Goal: Task Accomplishment & Management: Complete application form

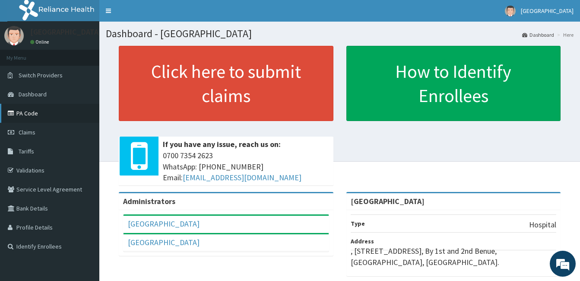
click at [21, 109] on link "PA Code" at bounding box center [49, 113] width 99 height 19
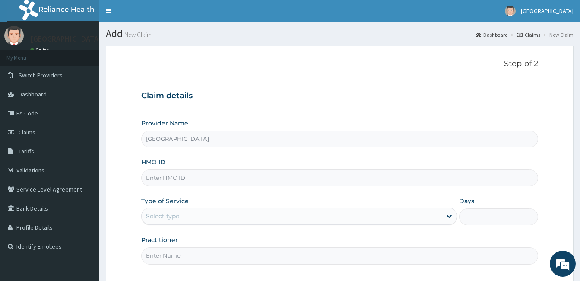
click at [209, 179] on input "HMO ID" at bounding box center [339, 177] width 397 height 17
paste input "EKS/10038/A"
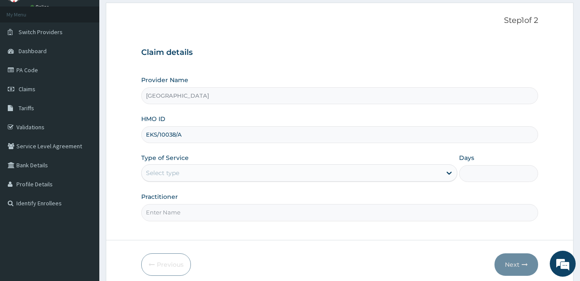
type input "EKS/10038/A"
click at [189, 170] on div "Select type" at bounding box center [292, 173] width 300 height 14
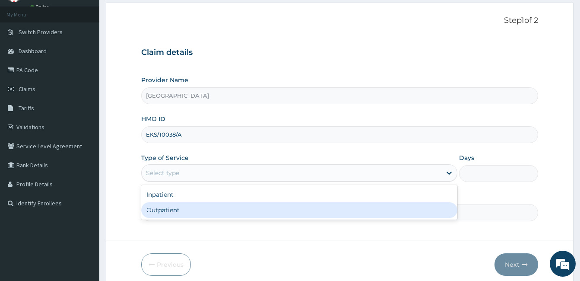
click at [193, 212] on div "Outpatient" at bounding box center [299, 210] width 316 height 16
type input "1"
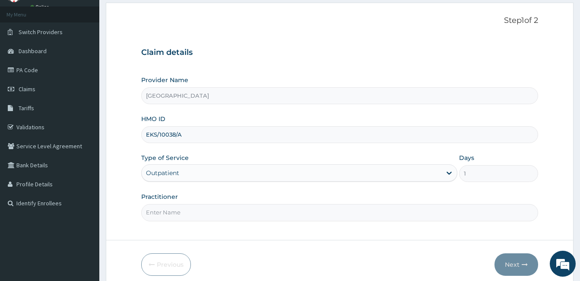
drag, startPoint x: 204, startPoint y: 209, endPoint x: 204, endPoint y: 215, distance: 6.0
click at [204, 209] on input "Practitioner" at bounding box center [339, 212] width 397 height 17
type input "DR. PATRICK OLORI"
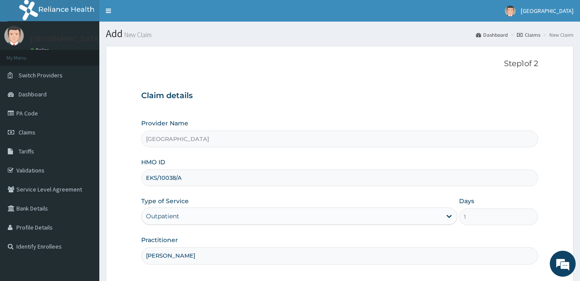
scroll to position [80, 0]
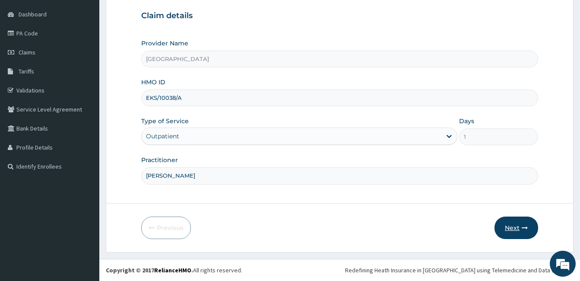
click at [511, 228] on button "Next" at bounding box center [516, 227] width 44 height 22
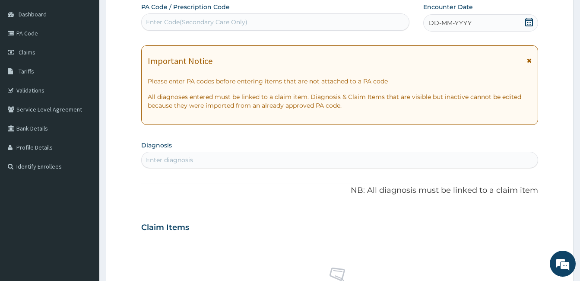
scroll to position [0, 0]
click at [202, 26] on div "Enter Code(Secondary Care Only)" at bounding box center [196, 22] width 101 height 9
paste input "PA/6E5AC0"
type input "PA/6E5AC0"
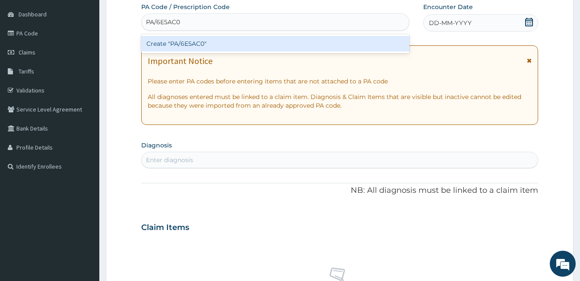
click at [205, 41] on div "Create "PA/6E5AC0"" at bounding box center [275, 44] width 268 height 16
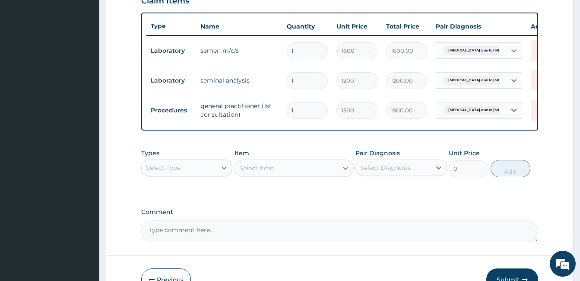
scroll to position [322, 0]
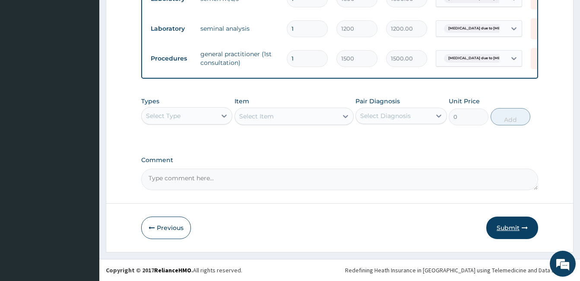
click at [511, 227] on button "Submit" at bounding box center [512, 227] width 52 height 22
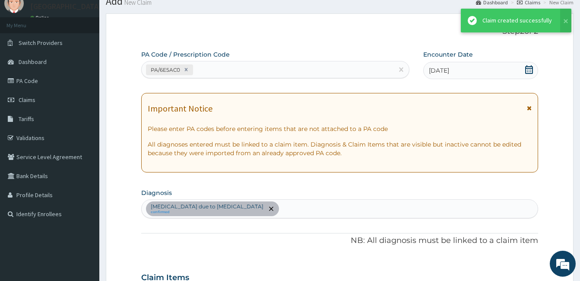
scroll to position [367, 0]
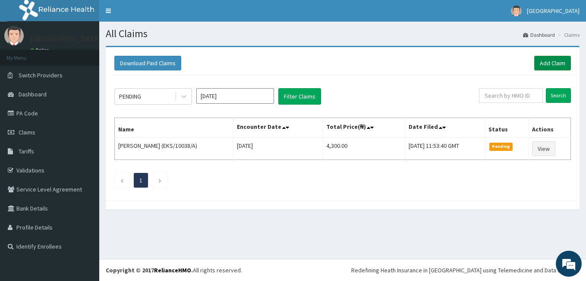
click at [564, 60] on link "Add Claim" at bounding box center [552, 63] width 37 height 15
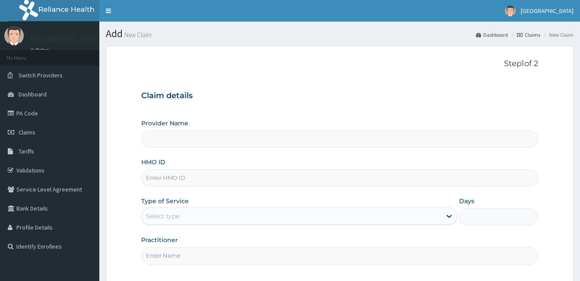
type input "[GEOGRAPHIC_DATA]"
click at [222, 179] on input "HMO ID" at bounding box center [339, 177] width 397 height 17
paste input "EKS/10038/B"
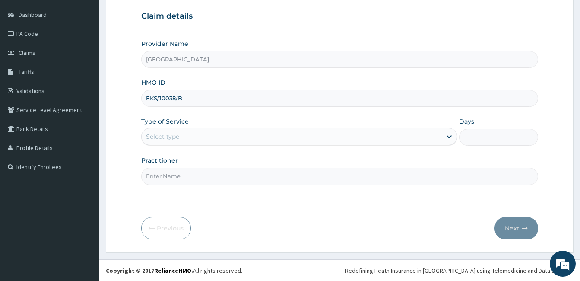
scroll to position [80, 0]
type input "EKS/10038/B"
click at [215, 139] on div "Select type" at bounding box center [292, 136] width 300 height 14
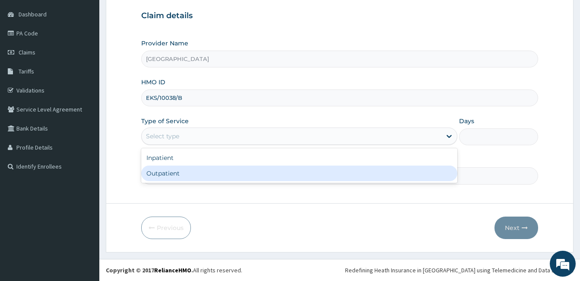
click at [187, 174] on div "Outpatient" at bounding box center [299, 173] width 316 height 16
type input "1"
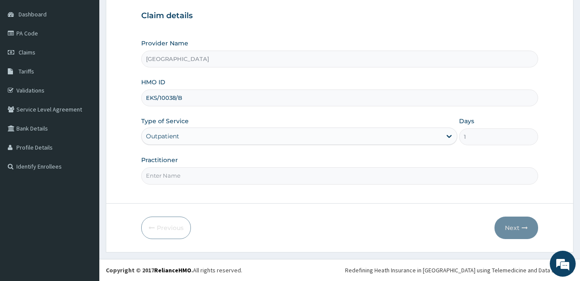
click at [187, 174] on input "Practitioner" at bounding box center [339, 175] width 397 height 17
type input "DR. PATRICK OLORI"
click at [508, 224] on button "Next" at bounding box center [516, 227] width 44 height 22
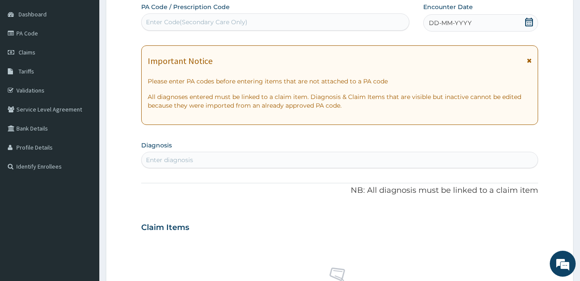
scroll to position [0, 0]
click at [247, 21] on div "Enter Code(Secondary Care Only)" at bounding box center [275, 22] width 267 height 14
paste input "PA/7C8063"
type input "PA/7C8063"
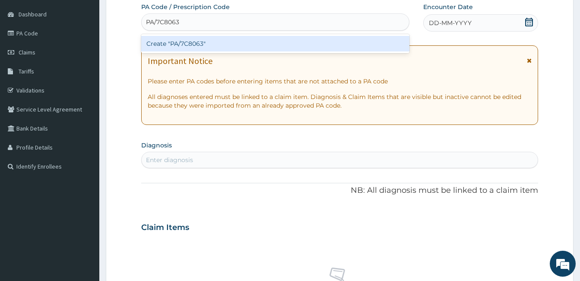
click at [194, 43] on div "Create "PA/7C8063"" at bounding box center [275, 44] width 268 height 16
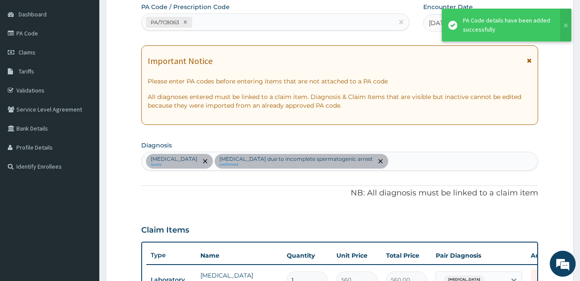
scroll to position [249, 0]
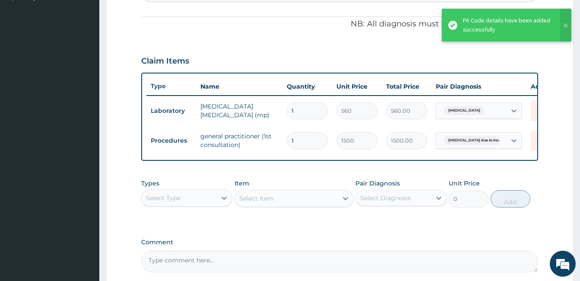
type input "0"
type input "0.00"
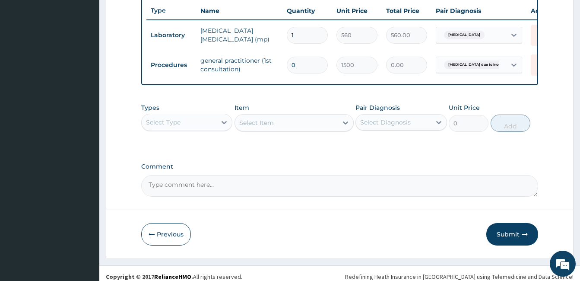
scroll to position [337, 0]
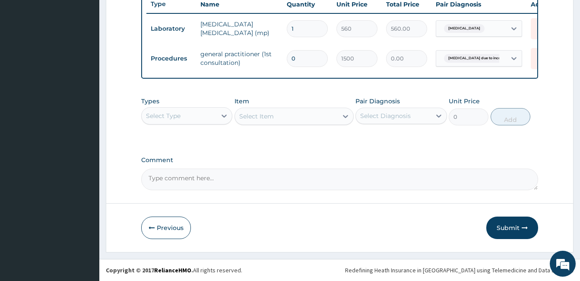
type input "01"
type input "1500.00"
click at [306, 51] on input "01" at bounding box center [307, 58] width 41 height 17
type input "0"
type input "0.00"
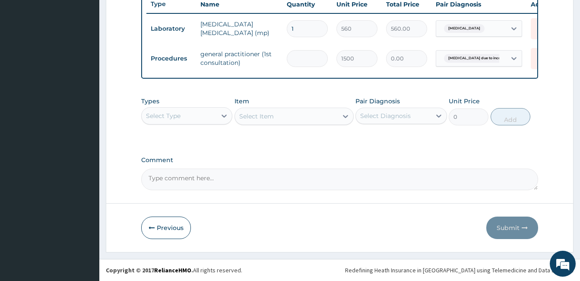
type input "1"
type input "1500.00"
type input "1"
click at [515, 226] on button "Submit" at bounding box center [512, 227] width 52 height 22
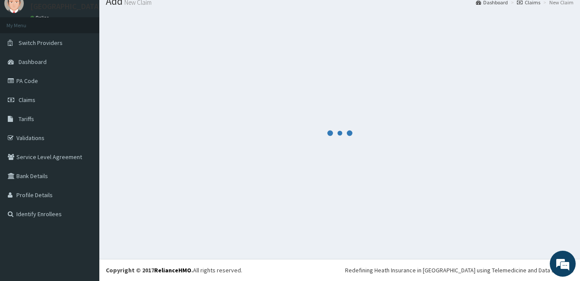
scroll to position [32, 0]
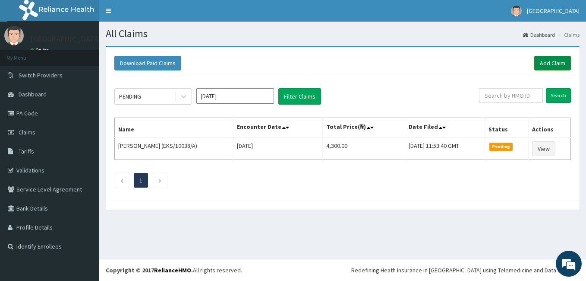
click at [569, 62] on link "Add Claim" at bounding box center [552, 63] width 37 height 15
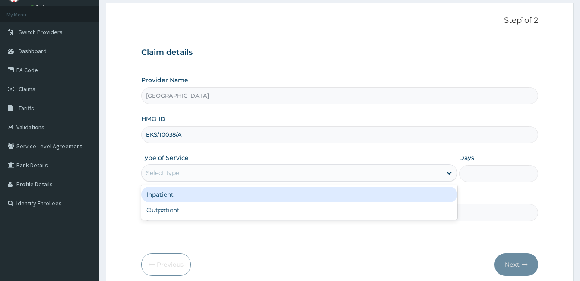
click at [214, 211] on div "Outpatient" at bounding box center [299, 210] width 316 height 16
type input "1"
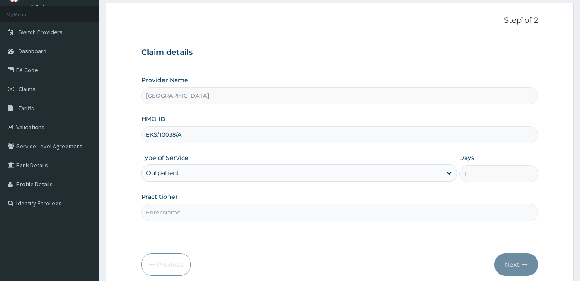
drag, startPoint x: 217, startPoint y: 211, endPoint x: 219, endPoint y: 217, distance: 6.6
click at [217, 211] on input "Practitioner" at bounding box center [339, 212] width 397 height 17
type input "DR. PATRICK OLORI"
click at [508, 265] on button "Next" at bounding box center [516, 264] width 44 height 22
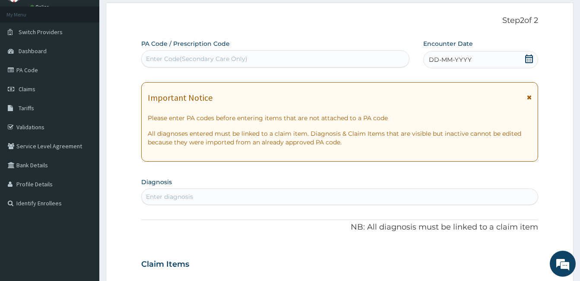
click at [200, 63] on div "Enter Code(Secondary Care Only)" at bounding box center [196, 58] width 101 height 9
paste input "PA/EFD256"
type input "PA/EFD256"
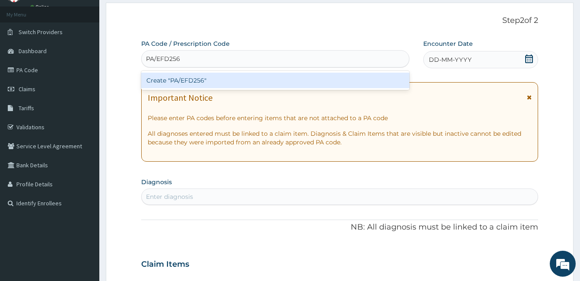
click at [188, 79] on div "Create "PA/EFD256"" at bounding box center [275, 81] width 268 height 16
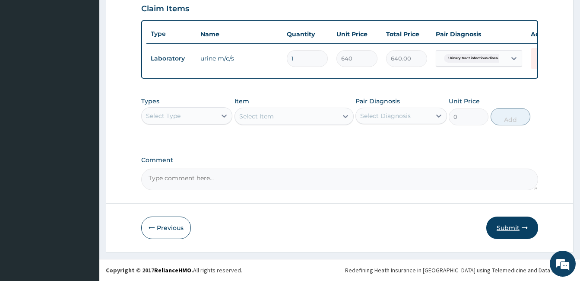
click at [513, 228] on button "Submit" at bounding box center [512, 227] width 52 height 22
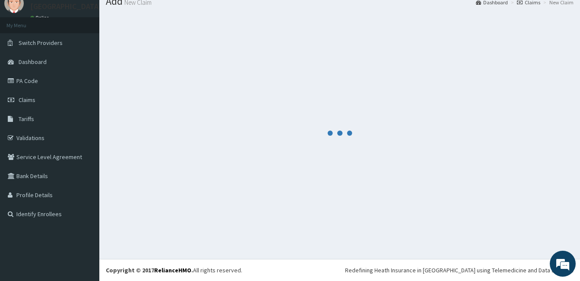
scroll to position [32, 0]
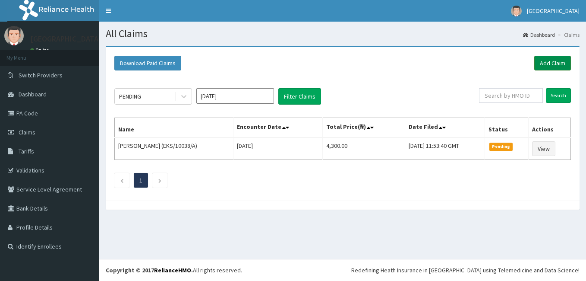
click at [557, 61] on link "Add Claim" at bounding box center [552, 63] width 37 height 15
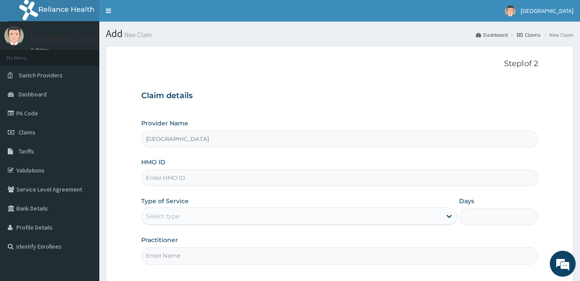
click at [216, 177] on input "HMO ID" at bounding box center [339, 177] width 397 height 17
paste input "EKS/10038/B"
type input "EKS/10038/B"
drag, startPoint x: 210, startPoint y: 221, endPoint x: 215, endPoint y: 227, distance: 7.4
click at [211, 221] on div "Select type" at bounding box center [292, 216] width 300 height 14
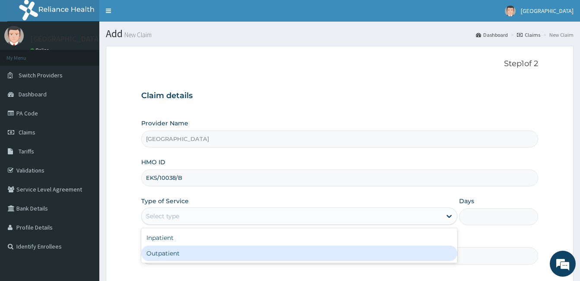
click at [221, 252] on div "Outpatient" at bounding box center [299, 253] width 316 height 16
type input "1"
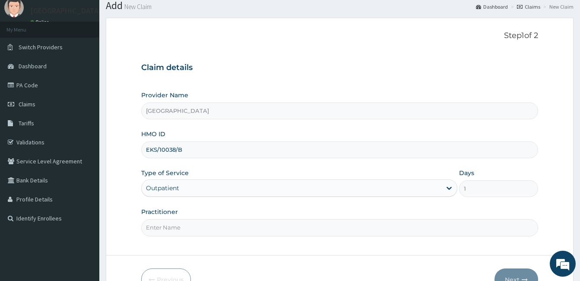
scroll to position [80, 0]
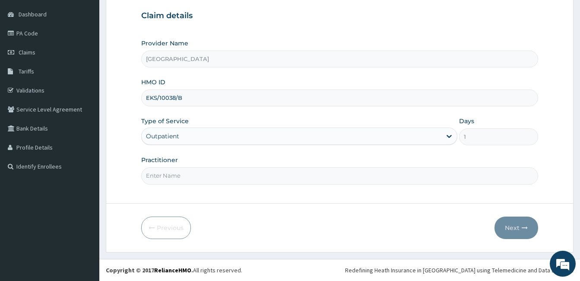
click at [186, 174] on input "Practitioner" at bounding box center [339, 175] width 397 height 17
type input "DR. PATRICK OLORI"
click at [515, 232] on button "Next" at bounding box center [516, 227] width 44 height 22
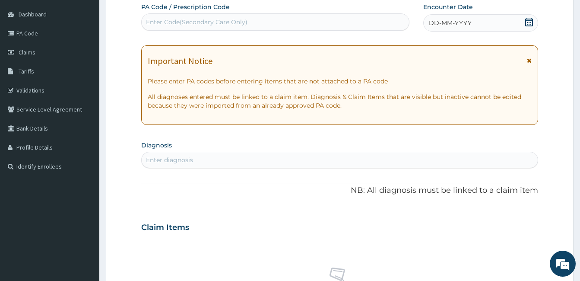
scroll to position [0, 0]
click at [191, 25] on div "Enter Code(Secondary Care Only)" at bounding box center [196, 22] width 101 height 9
paste input "PA/4F1D94"
type input "PA/4F1D94"
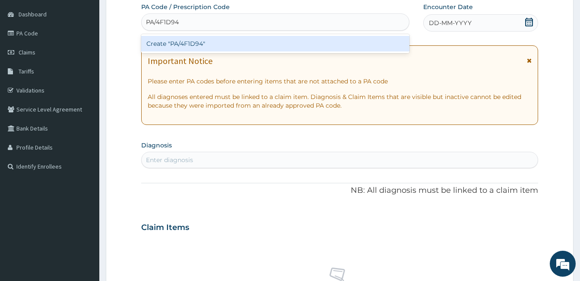
click at [205, 41] on div "Create "PA/4F1D94"" at bounding box center [275, 44] width 268 height 16
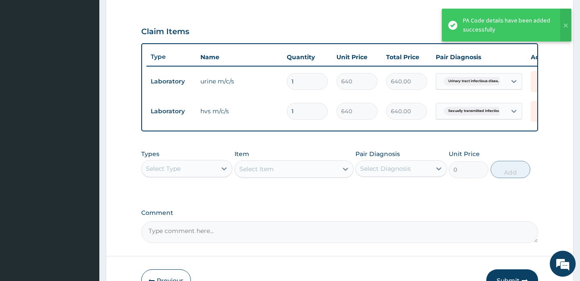
scroll to position [337, 0]
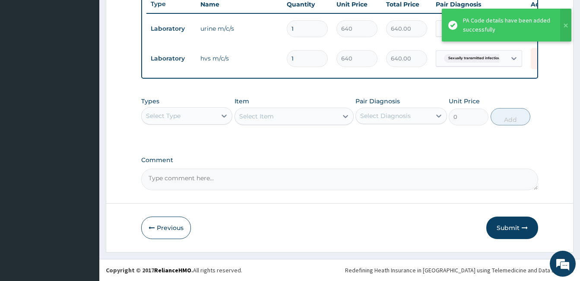
click at [385, 157] on label "Comment" at bounding box center [339, 159] width 397 height 7
click at [385, 168] on textarea "Comment" at bounding box center [339, 179] width 397 height 22
click at [513, 230] on button "Submit" at bounding box center [512, 227] width 52 height 22
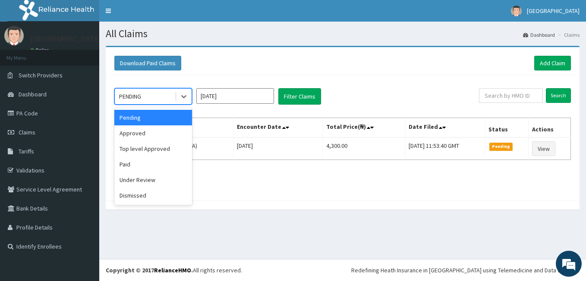
drag, startPoint x: 159, startPoint y: 96, endPoint x: 138, endPoint y: 139, distance: 47.1
click at [158, 96] on div "PENDING" at bounding box center [145, 96] width 60 height 14
click at [136, 132] on div "Approved" at bounding box center [153, 133] width 78 height 16
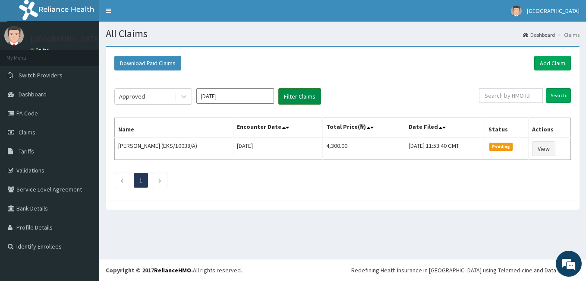
click at [302, 93] on button "Filter Claims" at bounding box center [299, 96] width 43 height 16
